Goal: Use online tool/utility

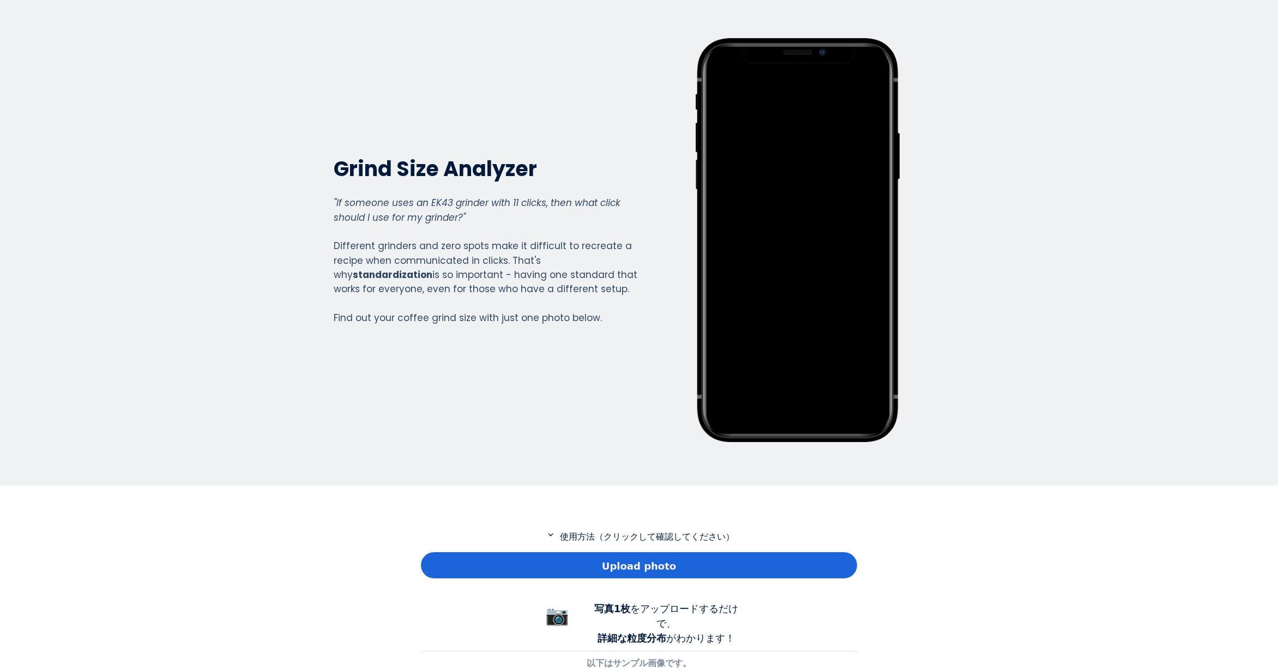
scroll to position [109, 0]
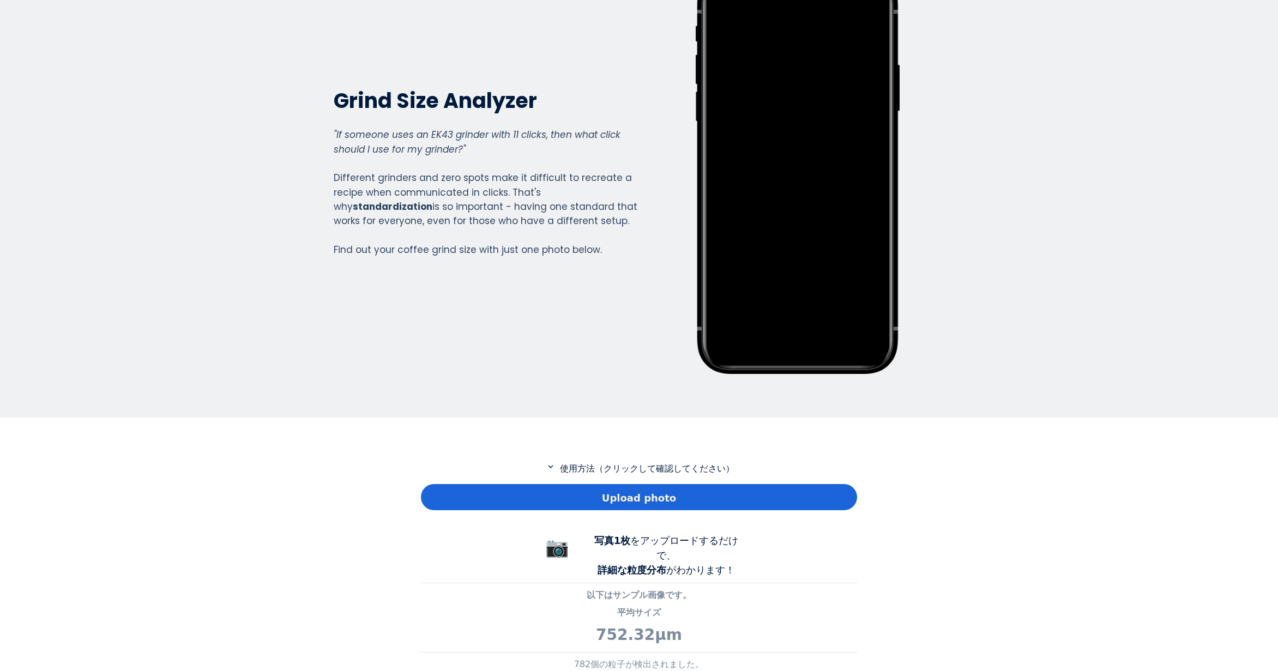
click at [485, 506] on div "Upload photo" at bounding box center [639, 497] width 436 height 26
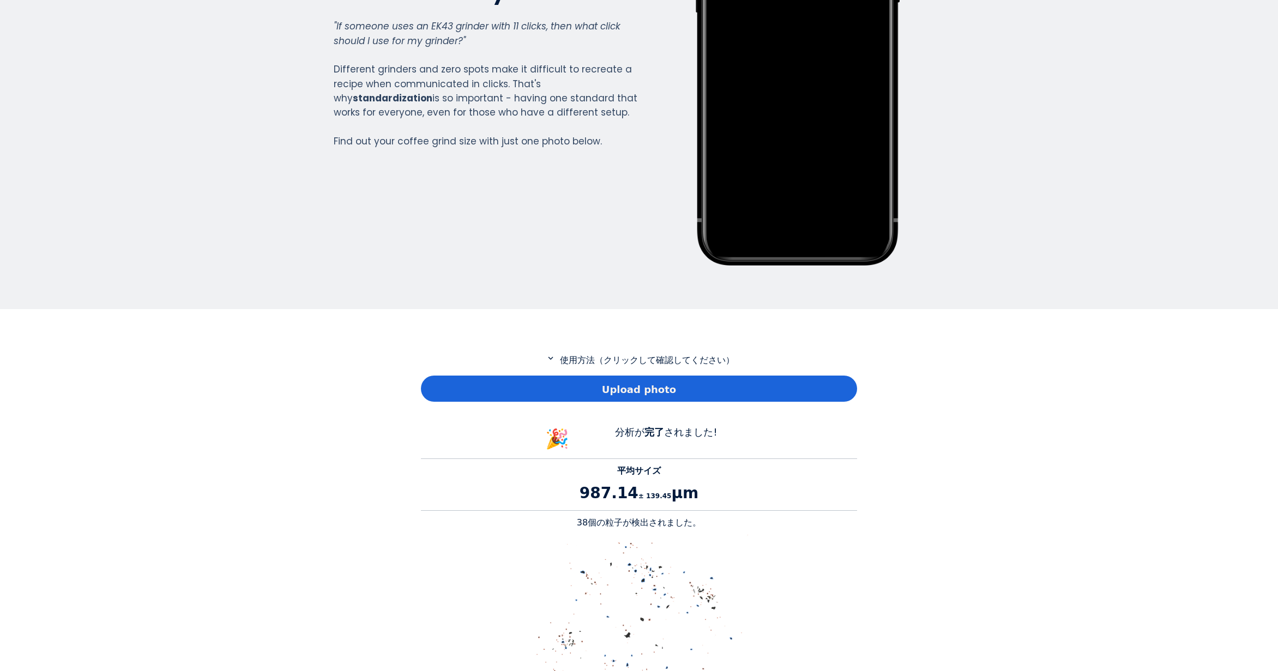
scroll to position [218, 0]
drag, startPoint x: 593, startPoint y: 524, endPoint x: 584, endPoint y: 522, distance: 9.4
click at [584, 522] on p "38個の粒子が検出されました。" at bounding box center [639, 522] width 436 height 13
copy p "38"
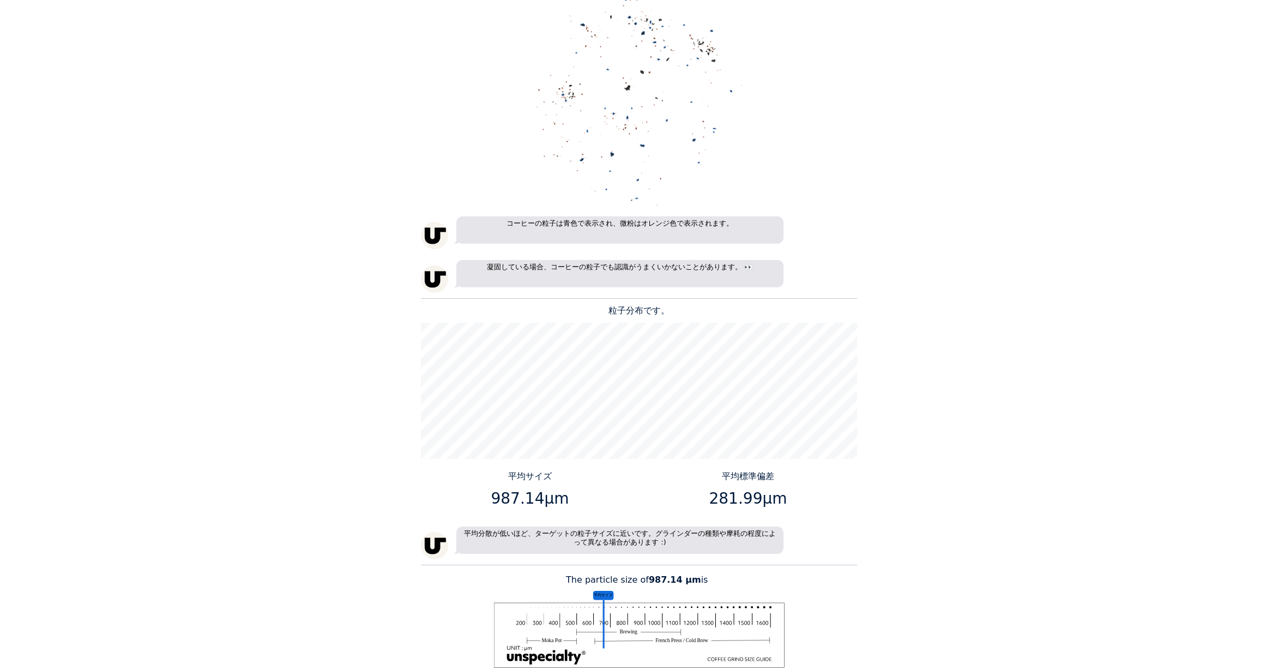
scroll to position [818, 0]
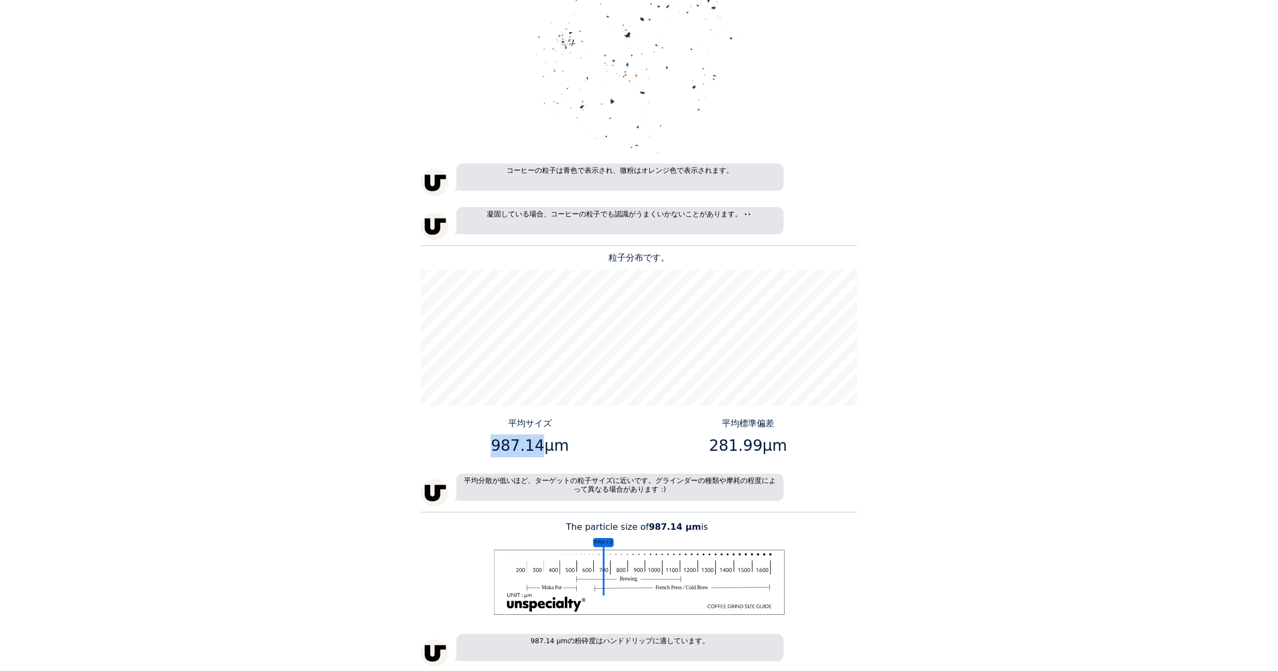
drag, startPoint x: 537, startPoint y: 447, endPoint x: 498, endPoint y: 449, distance: 39.3
click at [498, 449] on p "987.14μm" at bounding box center [530, 446] width 210 height 23
copy p "987.14"
drag, startPoint x: 756, startPoint y: 448, endPoint x: 713, endPoint y: 448, distance: 42.5
click at [713, 448] on p "281.99μm" at bounding box center [748, 446] width 210 height 23
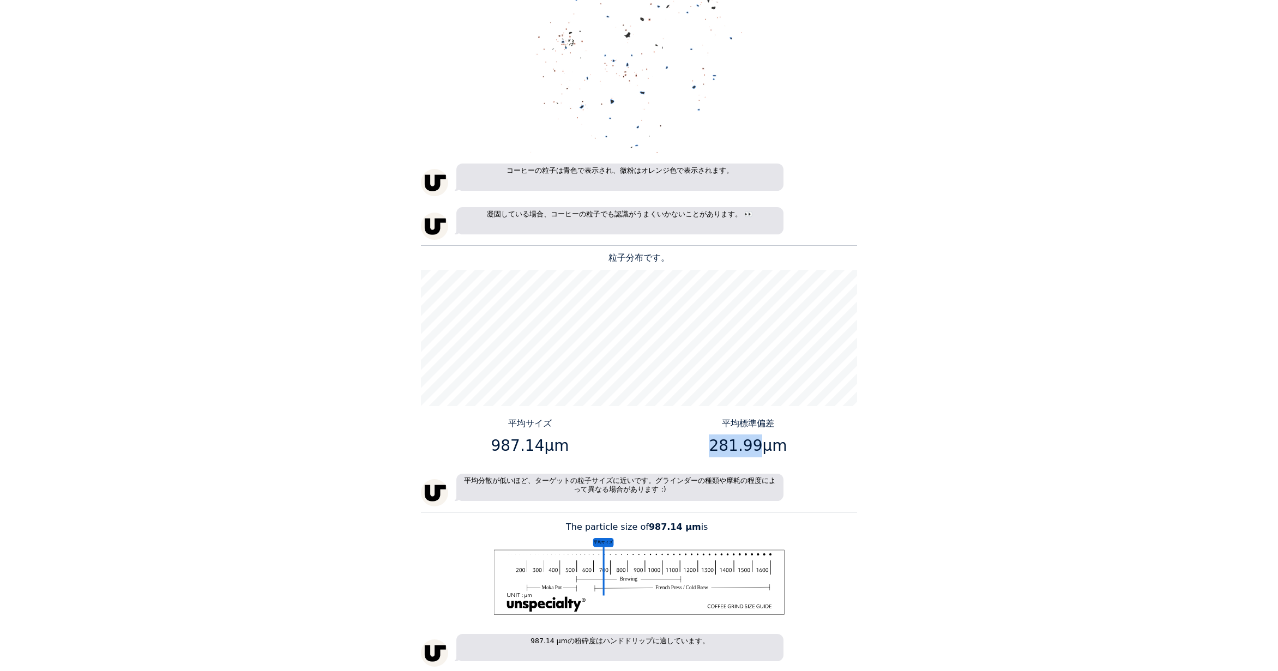
copy p "281.99"
